Goal: Task Accomplishment & Management: Use online tool/utility

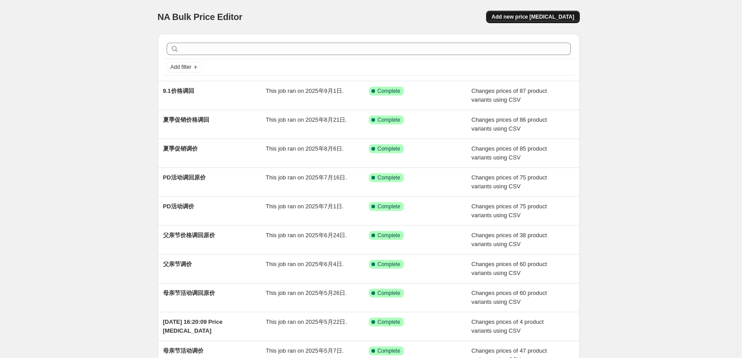
click at [559, 17] on span "Add new price [MEDICAL_DATA]" at bounding box center [532, 16] width 83 height 7
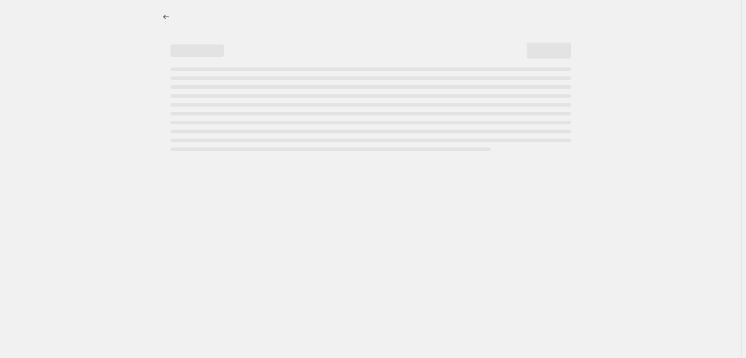
select select "percentage"
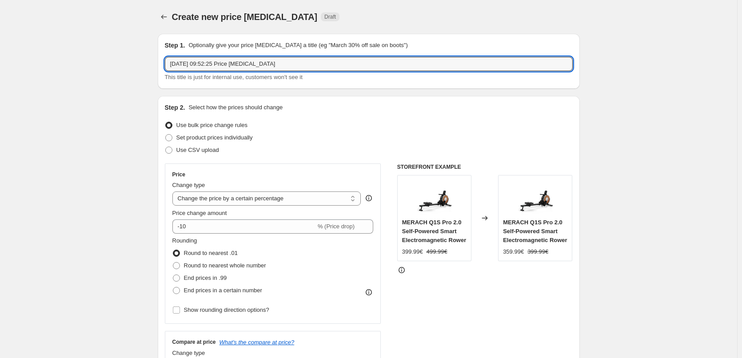
drag, startPoint x: 297, startPoint y: 64, endPoint x: 151, endPoint y: 72, distance: 146.8
type input "9.9重返健身活动开始"
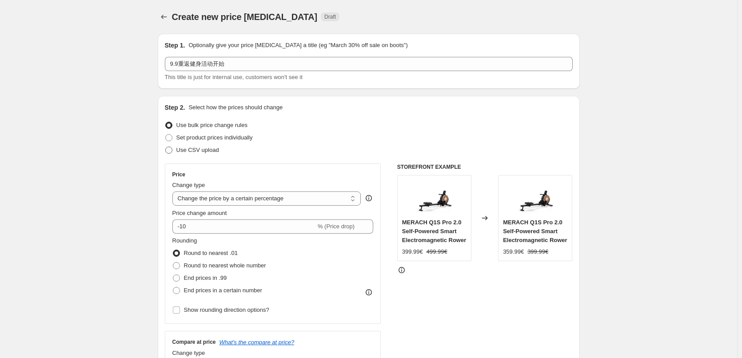
click at [183, 152] on span "Use CSV upload" at bounding box center [197, 150] width 43 height 7
click at [166, 147] on input "Use CSV upload" at bounding box center [165, 147] width 0 height 0
radio input "true"
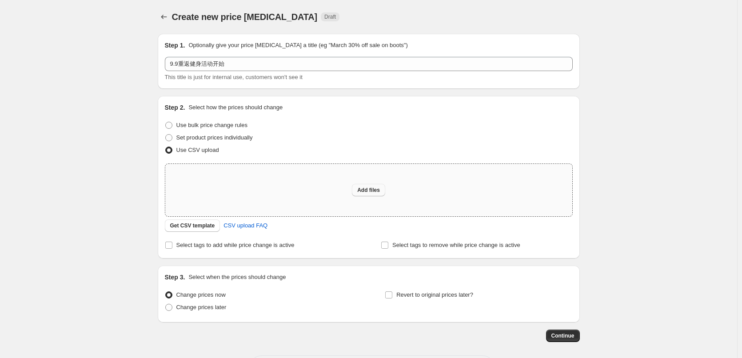
click at [362, 195] on button "Add files" at bounding box center [368, 190] width 33 height 12
type input "C:\fakepath\csv_9.9活动价格开始.csv"
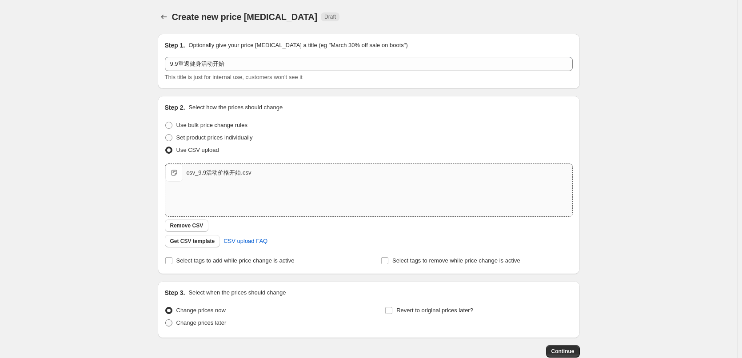
click at [217, 323] on span "Change prices later" at bounding box center [201, 322] width 50 height 7
click at [166, 320] on input "Change prices later" at bounding box center [165, 319] width 0 height 0
radio input "true"
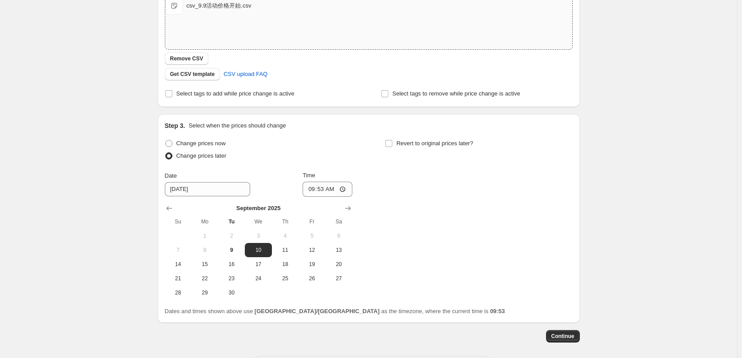
scroll to position [178, 0]
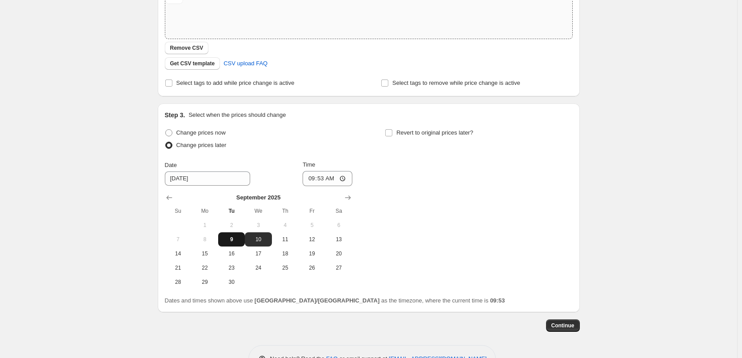
click at [233, 239] on span "9" at bounding box center [232, 239] width 20 height 7
type input "[DATE]"
click at [330, 181] on input "09:53" at bounding box center [327, 178] width 50 height 15
click at [337, 180] on input "09:53" at bounding box center [327, 178] width 50 height 15
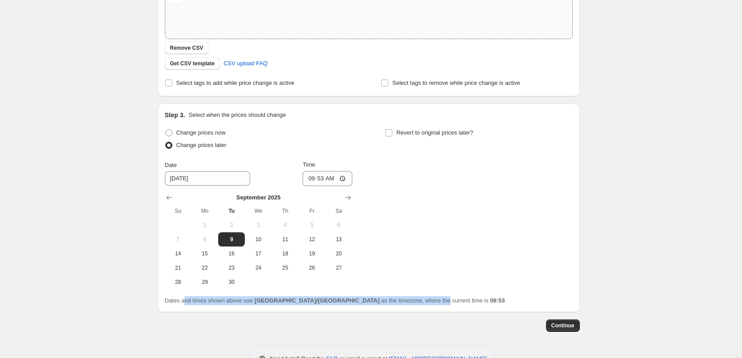
drag, startPoint x: 185, startPoint y: 302, endPoint x: 363, endPoint y: 300, distance: 178.1
click at [363, 300] on span "Dates and times shown above use [GEOGRAPHIC_DATA]/[GEOGRAPHIC_DATA] as the time…" at bounding box center [335, 300] width 340 height 7
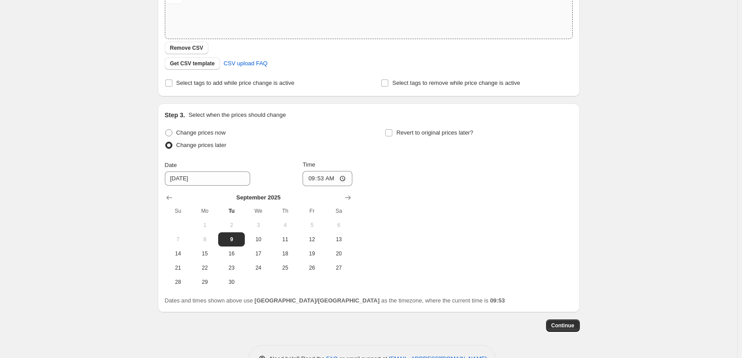
click at [358, 328] on div "Continue" at bounding box center [369, 325] width 422 height 12
click at [327, 179] on input "09:53" at bounding box center [327, 178] width 50 height 15
click at [344, 179] on input "09:53" at bounding box center [327, 178] width 50 height 15
type input "14:30"
click at [450, 234] on div "Change prices now Change prices later Date [DATE] Time 14:[DATE] Mo Tu We Th Fr…" at bounding box center [369, 208] width 408 height 163
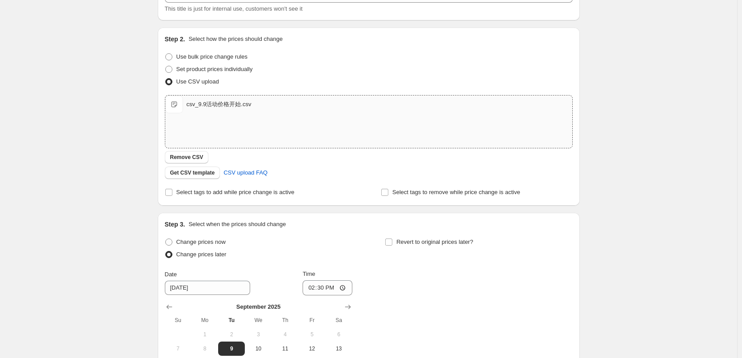
scroll to position [206, 0]
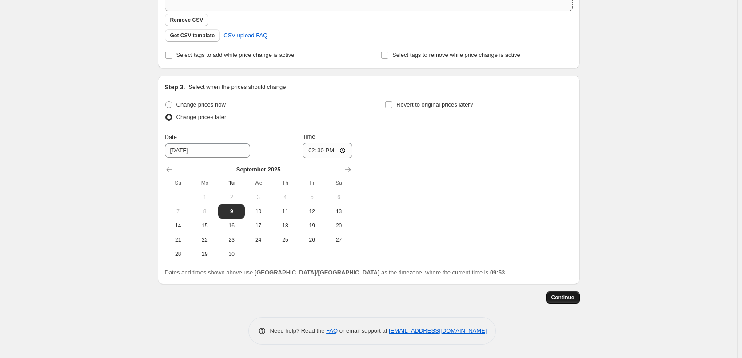
click at [573, 297] on span "Continue" at bounding box center [562, 297] width 23 height 7
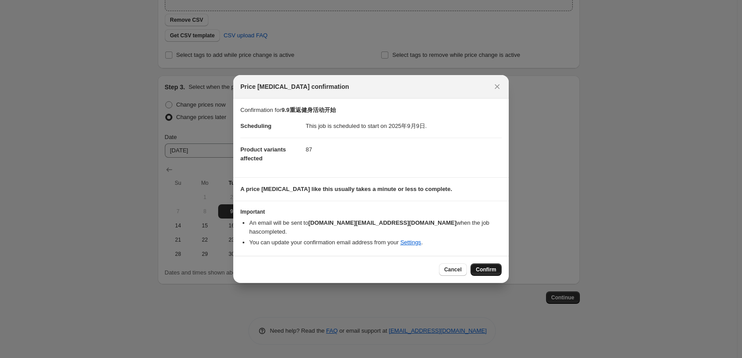
click at [483, 268] on span "Confirm" at bounding box center [486, 269] width 20 height 7
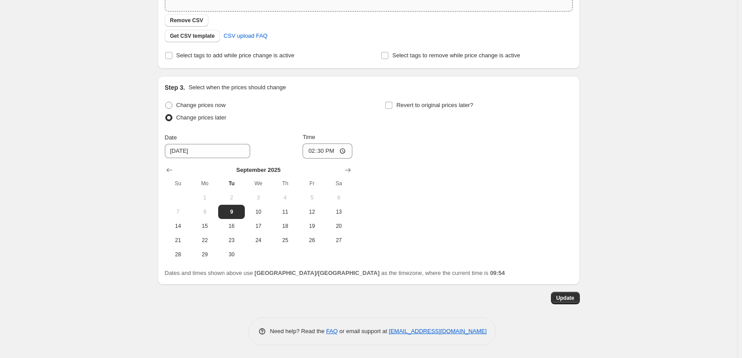
scroll to position [260, 0]
click at [571, 300] on span "Update" at bounding box center [565, 297] width 18 height 7
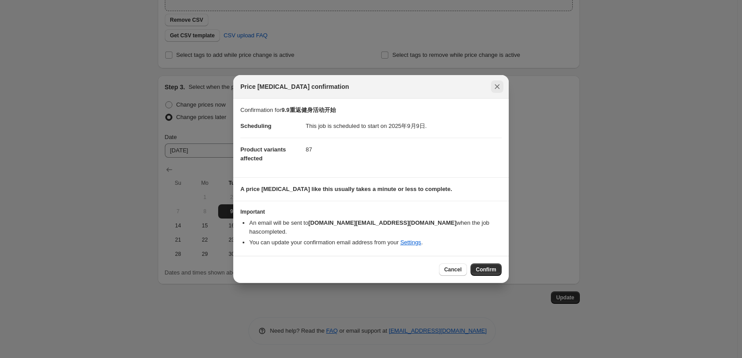
click at [499, 89] on icon "Close" at bounding box center [497, 86] width 5 height 5
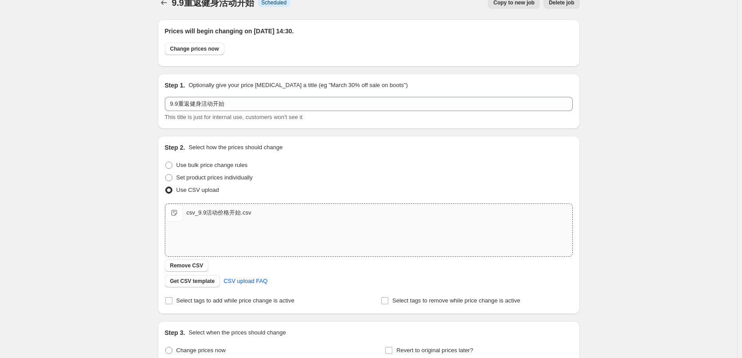
scroll to position [0, 0]
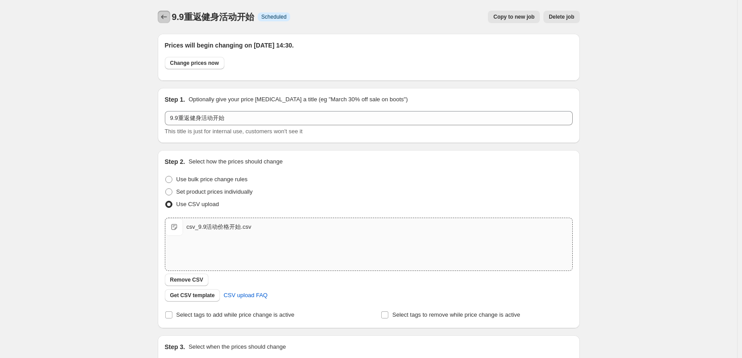
click at [168, 20] on icon "Price change jobs" at bounding box center [163, 16] width 9 height 9
